Goal: Task Accomplishment & Management: Manage account settings

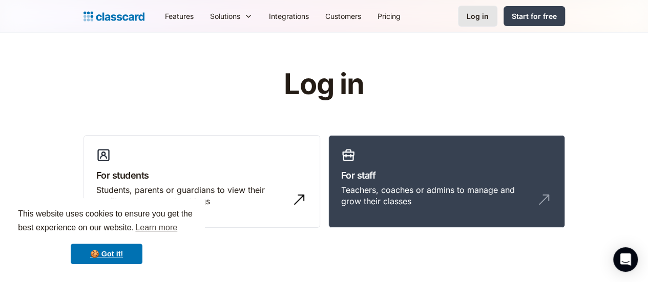
click at [489, 17] on div "Log in" at bounding box center [478, 16] width 22 height 11
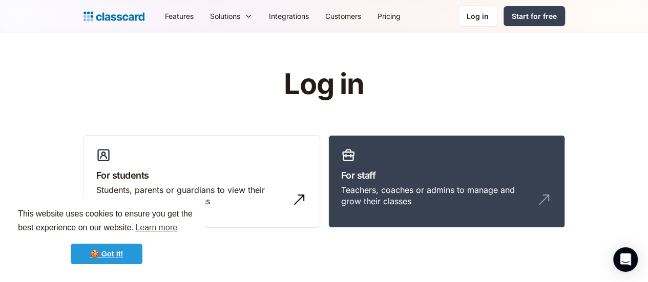
click at [117, 257] on link "🍪 Got it!" at bounding box center [107, 254] width 72 height 20
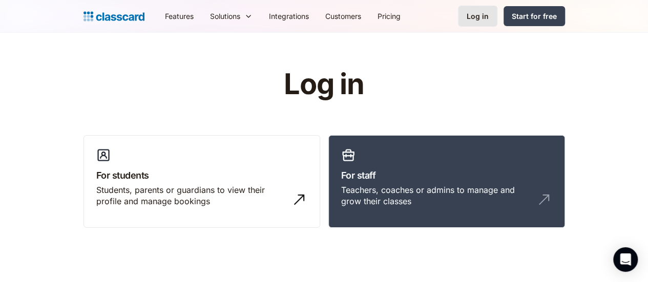
click at [489, 17] on div "Log in" at bounding box center [478, 16] width 22 height 11
